Goal: Task Accomplishment & Management: Manage account settings

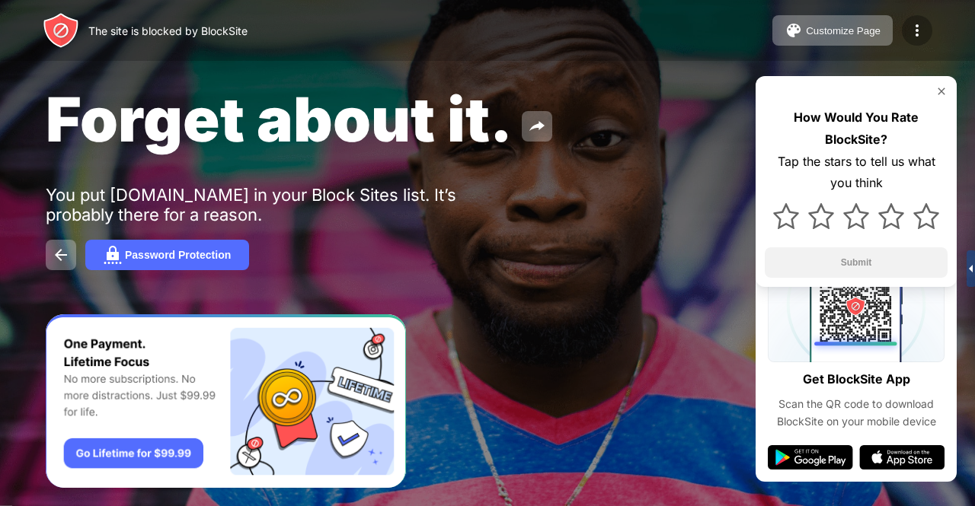
click at [913, 24] on img at bounding box center [917, 30] width 18 height 18
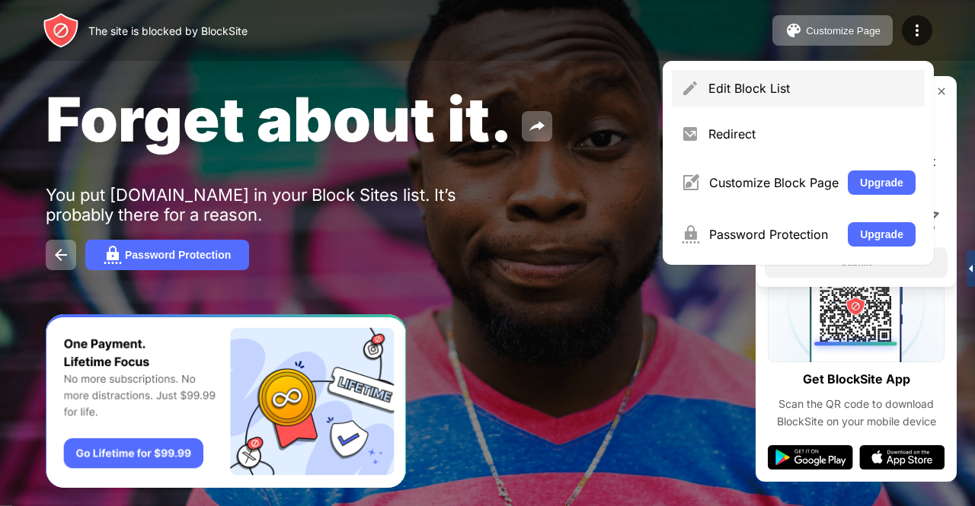
click at [780, 82] on div "Edit Block List" at bounding box center [811, 88] width 207 height 15
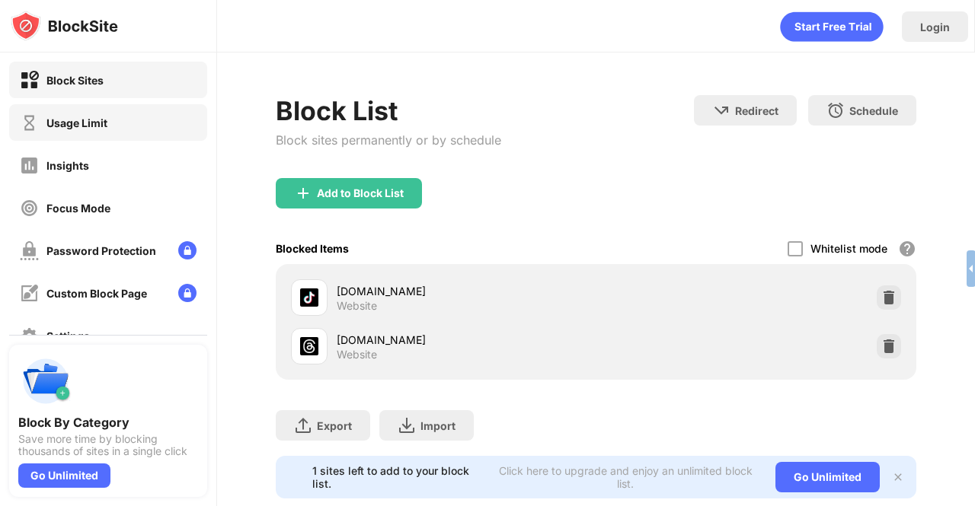
click at [79, 124] on div "Usage Limit" at bounding box center [76, 122] width 61 height 13
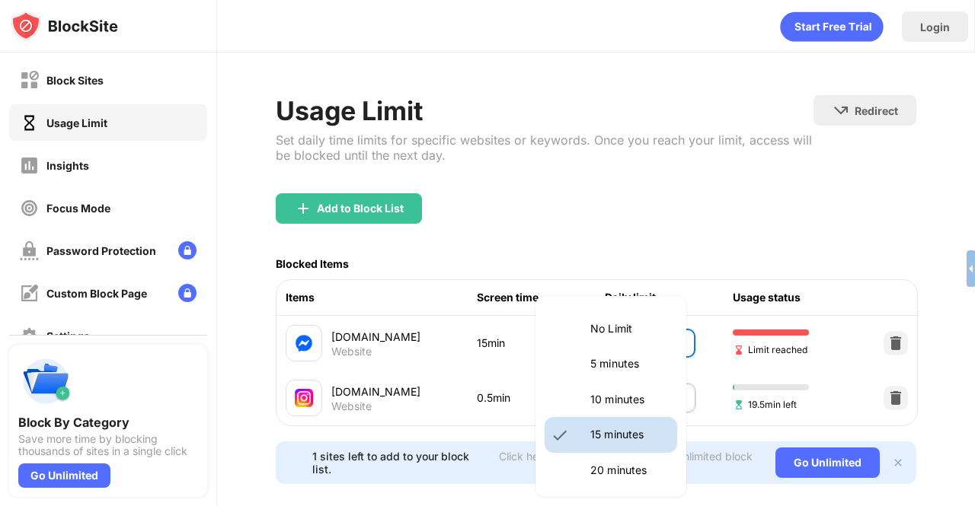
click at [631, 329] on body "Block Sites Usage Limit Insights Focus Mode Password Protection Custom Block Pa…" at bounding box center [487, 253] width 975 height 506
click at [614, 395] on p "10 minutes" at bounding box center [629, 399] width 78 height 17
type input "**"
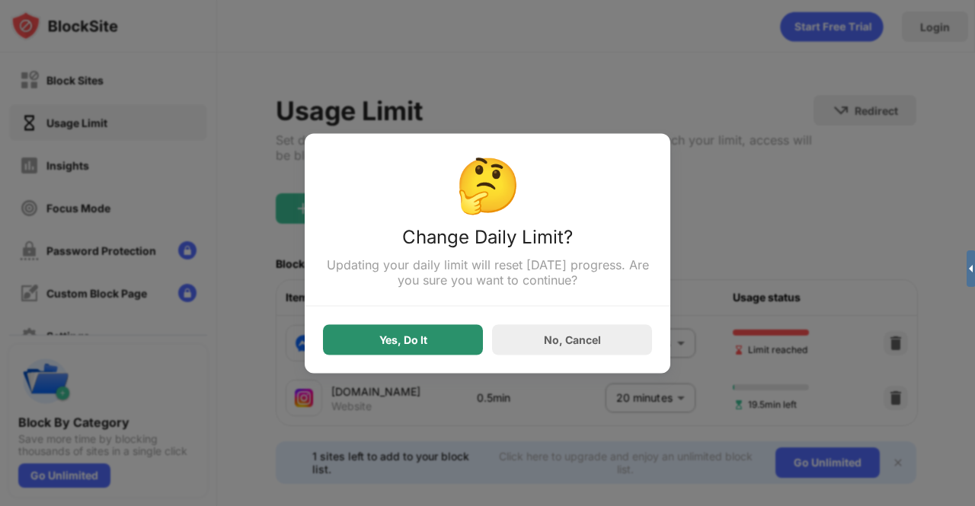
click at [390, 335] on div "Yes, Do It" at bounding box center [403, 340] width 48 height 12
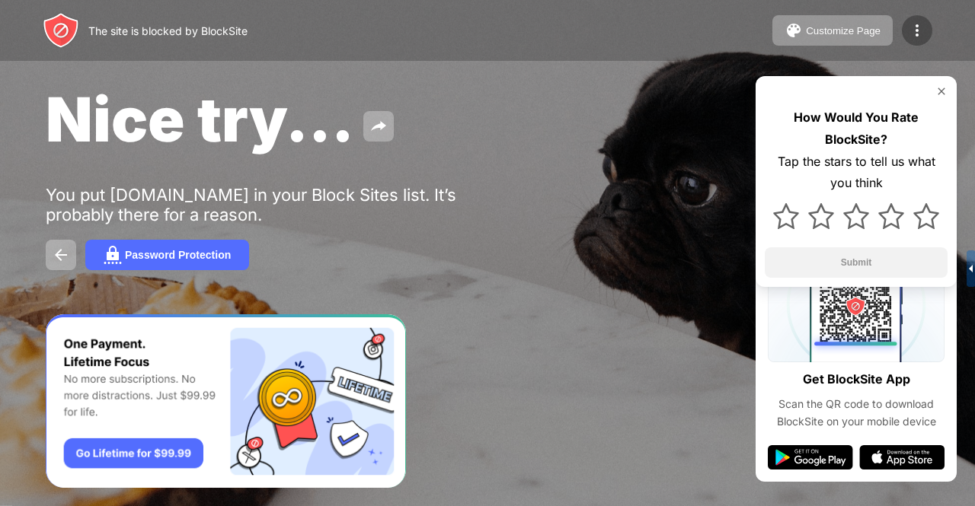
click at [905, 40] on div at bounding box center [917, 30] width 30 height 30
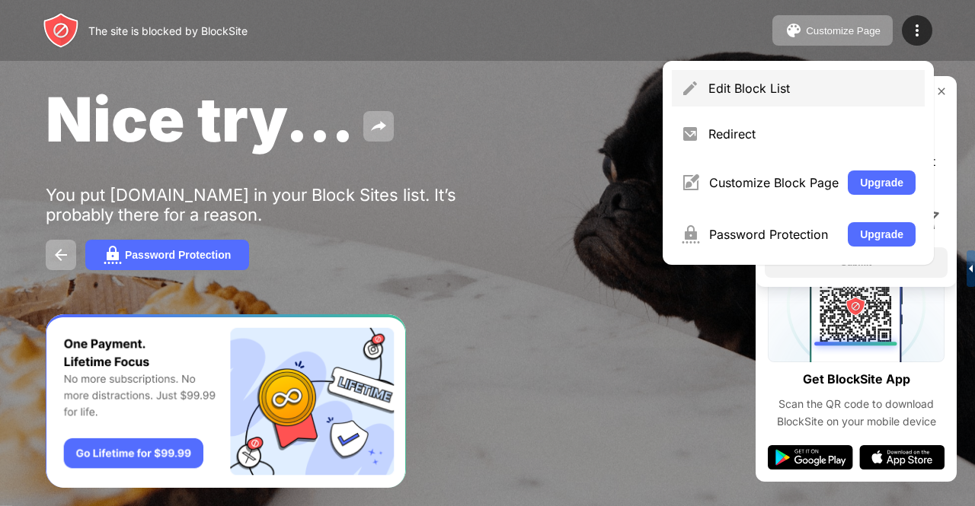
click at [808, 93] on div "Edit Block List" at bounding box center [811, 88] width 207 height 15
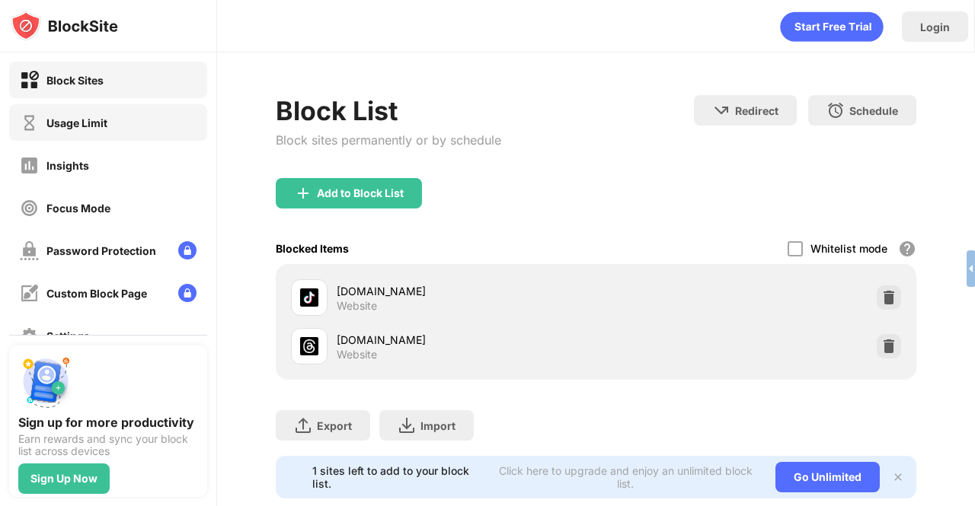
click at [54, 121] on div "Usage Limit" at bounding box center [76, 122] width 61 height 13
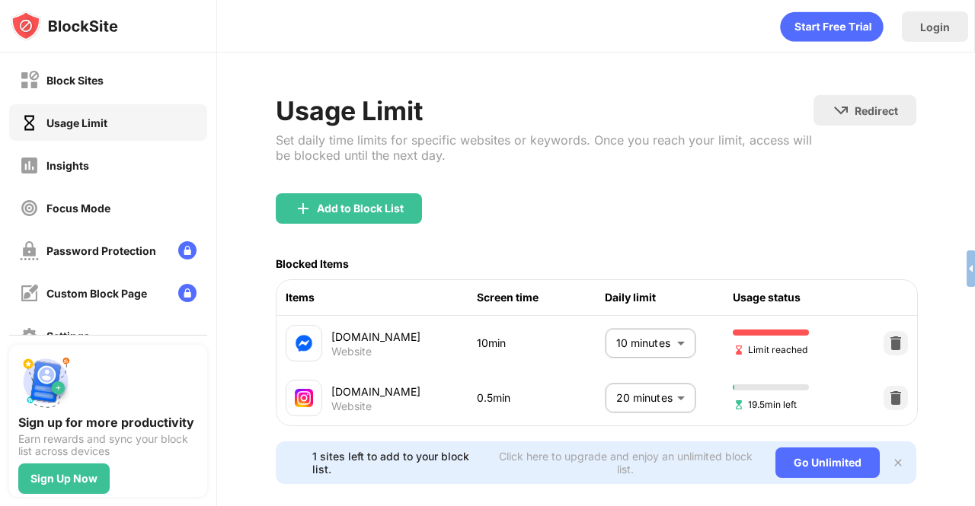
click at [648, 335] on body "Block Sites Usage Limit Insights Focus Mode Password Protection Custom Block Pa…" at bounding box center [487, 253] width 975 height 506
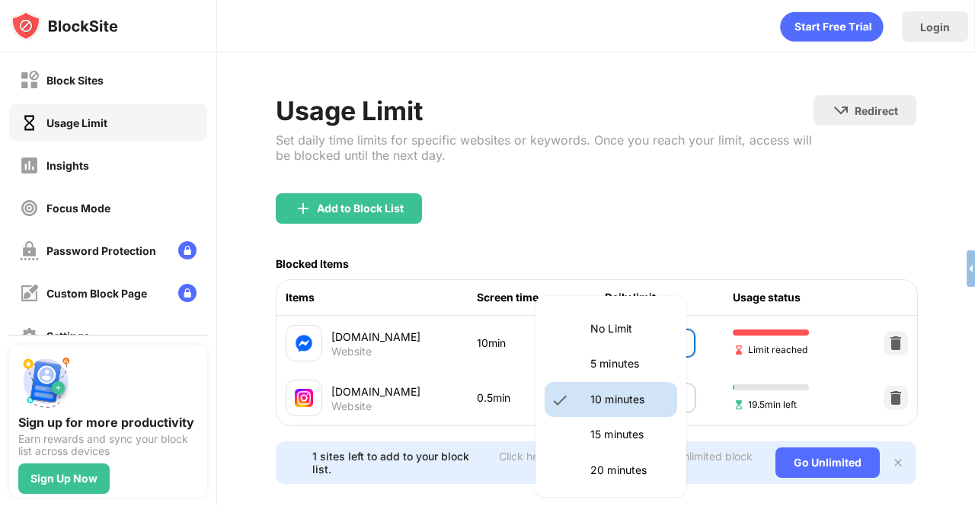
click at [600, 423] on li "15 minutes" at bounding box center [610, 434] width 132 height 35
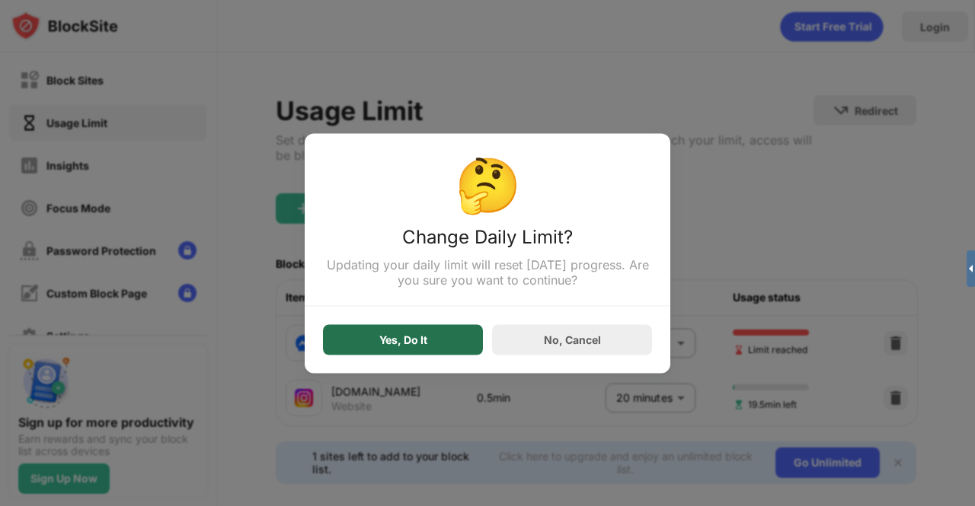
click at [419, 327] on div "Yes, Do It" at bounding box center [403, 339] width 160 height 30
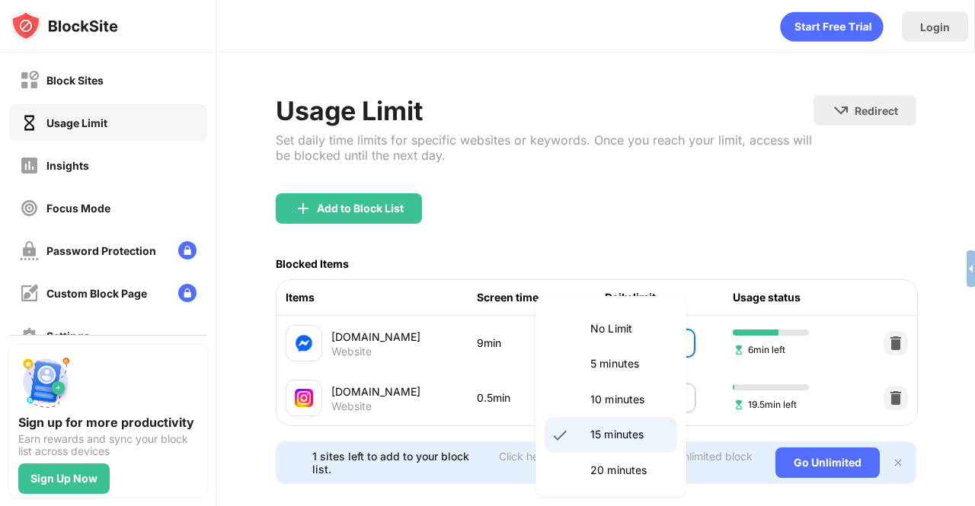
click at [606, 345] on body "Block Sites Usage Limit Insights Focus Mode Password Protection Custom Block Pa…" at bounding box center [487, 253] width 975 height 506
click at [601, 401] on p "10 minutes" at bounding box center [629, 399] width 78 height 17
type input "**"
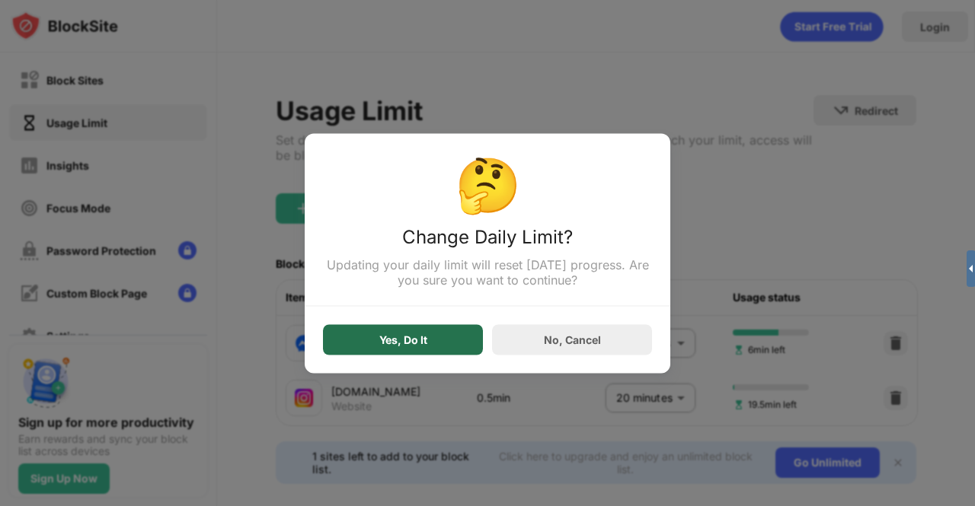
click at [435, 349] on div "Yes, Do It" at bounding box center [403, 339] width 160 height 30
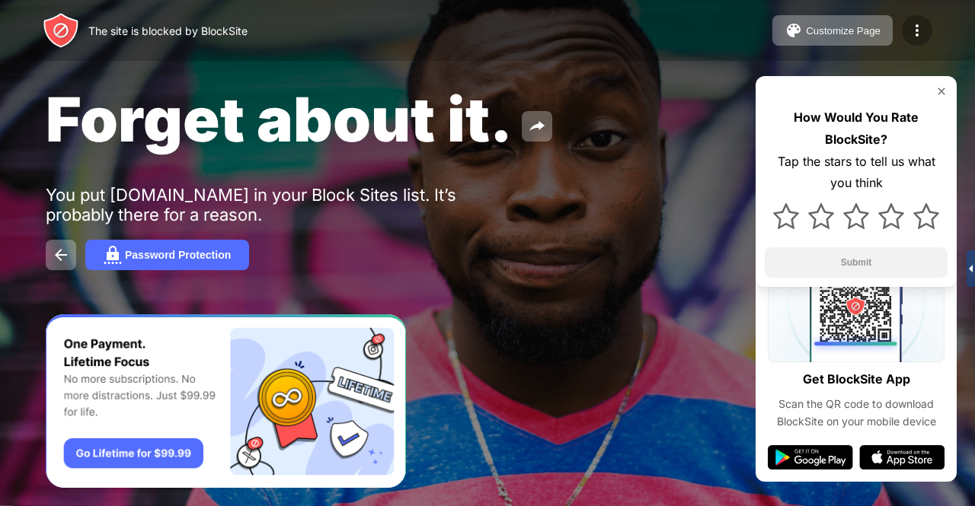
click at [915, 24] on img at bounding box center [917, 30] width 18 height 18
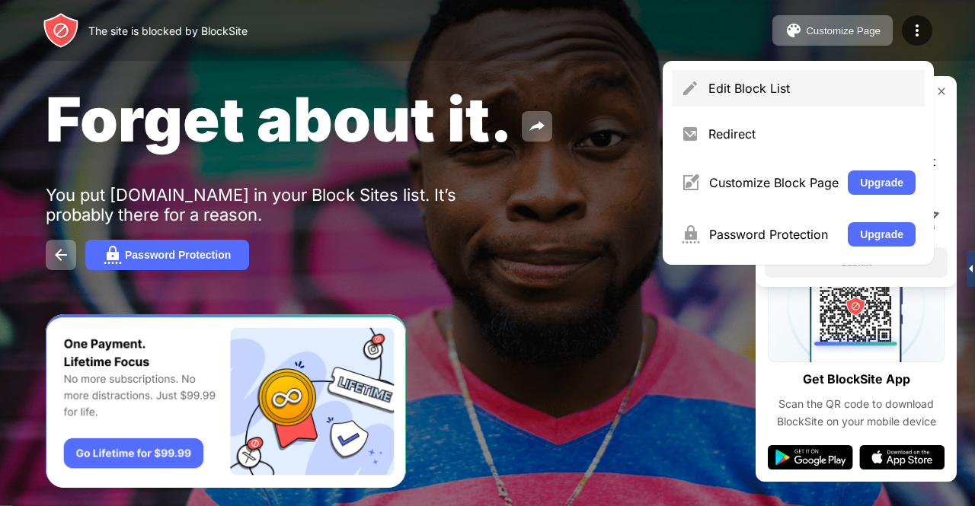
click at [771, 83] on div "Edit Block List" at bounding box center [811, 88] width 207 height 15
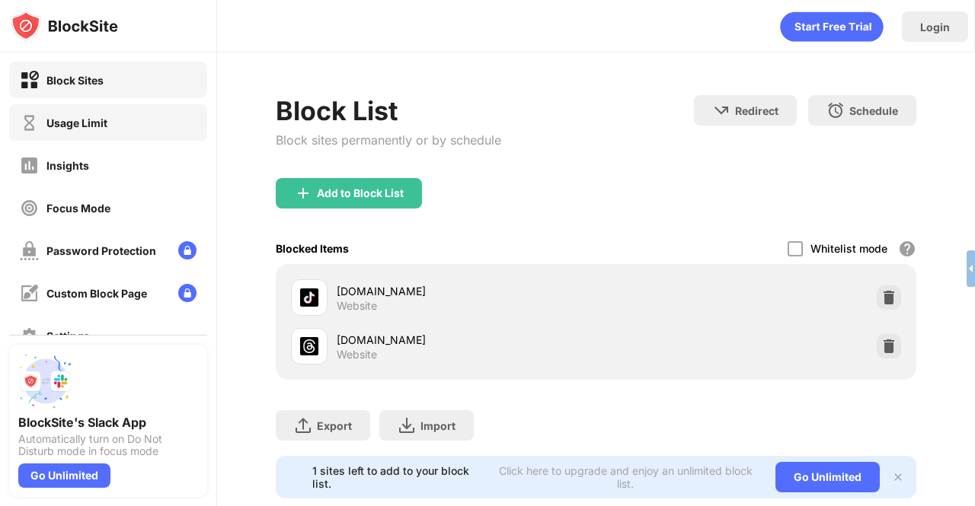
click at [59, 112] on div "Usage Limit" at bounding box center [108, 122] width 198 height 37
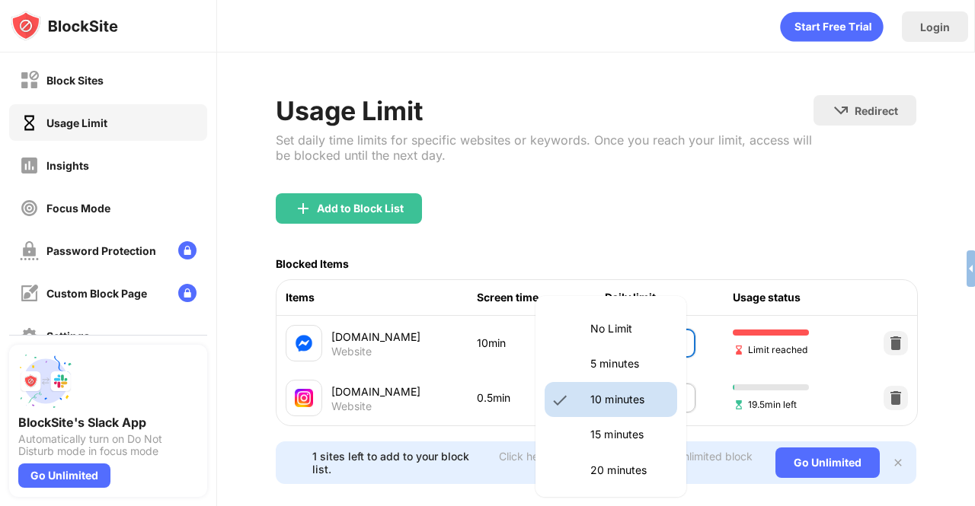
click at [608, 336] on body "Block Sites Usage Limit Insights Focus Mode Password Protection Custom Block Pa…" at bounding box center [487, 253] width 975 height 506
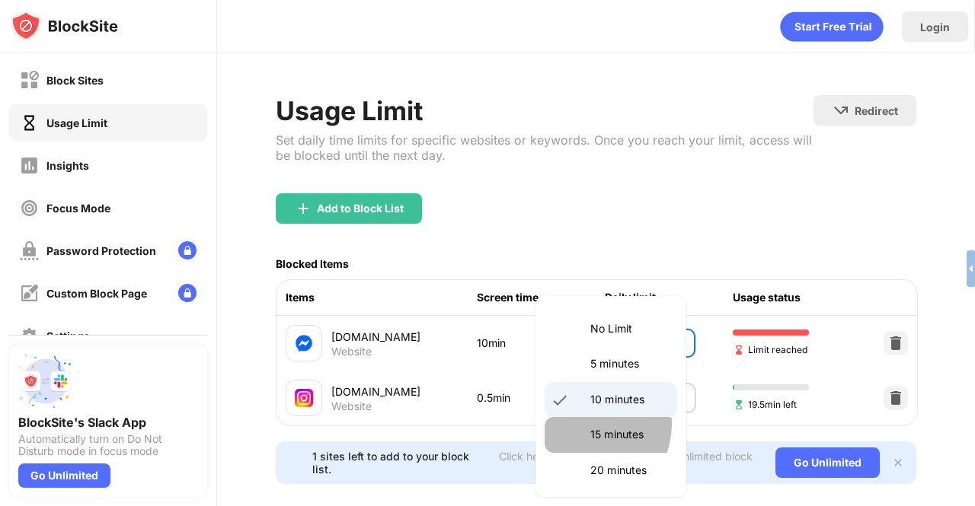
click at [581, 423] on li "15 minutes" at bounding box center [610, 434] width 132 height 35
type input "**"
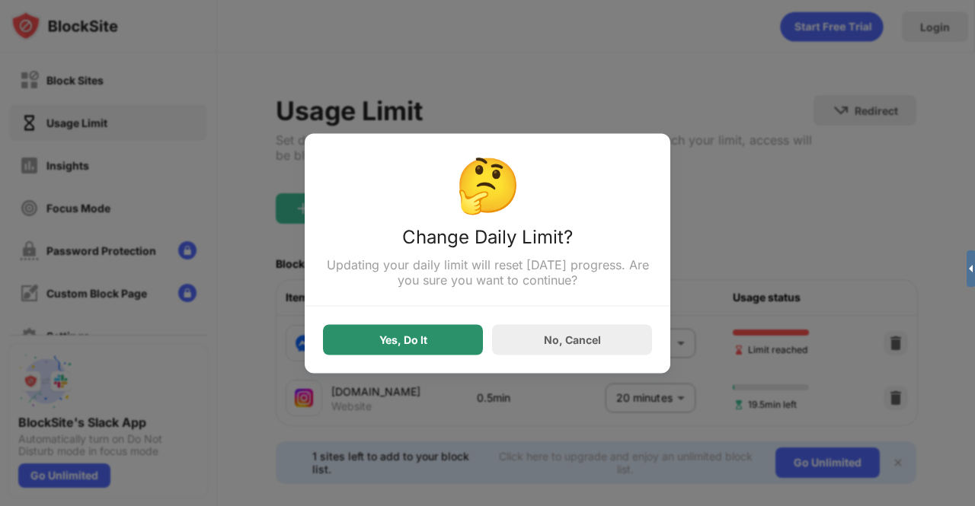
click at [448, 337] on div "Yes, Do It" at bounding box center [403, 339] width 160 height 30
